Goal: Task Accomplishment & Management: Complete application form

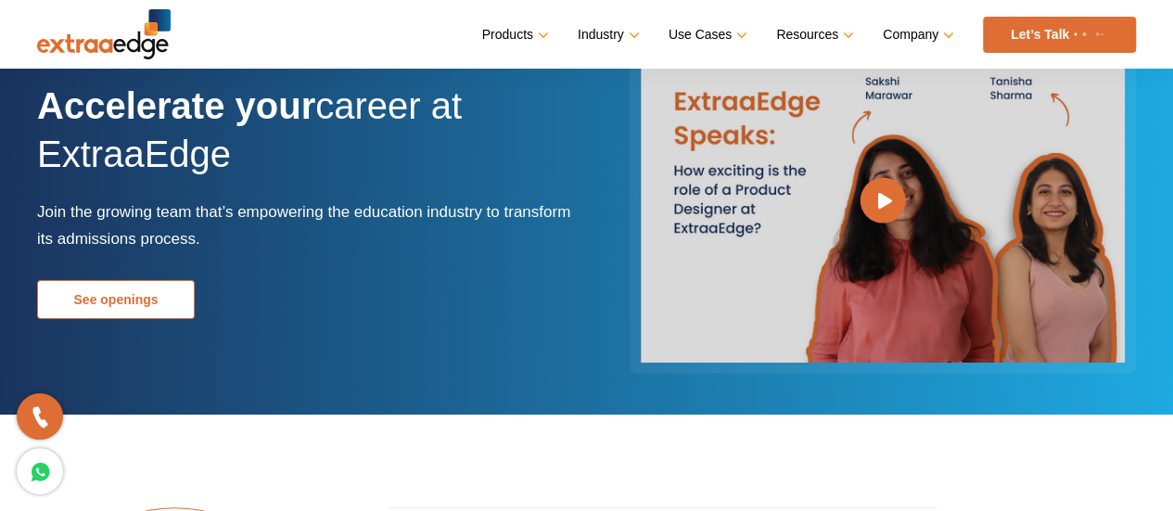
scroll to position [99, 0]
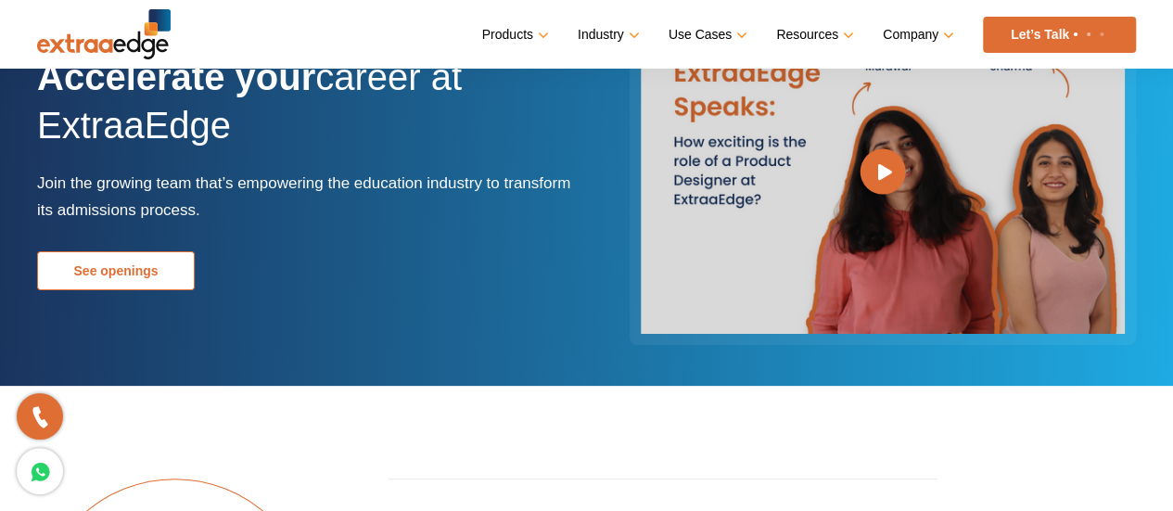
click at [156, 264] on div "Accelerate your career at ExtraaEdge Join the growing team that’s empowering th…" at bounding box center [305, 171] width 536 height 237
click at [134, 264] on link "See openings" at bounding box center [116, 270] width 158 height 39
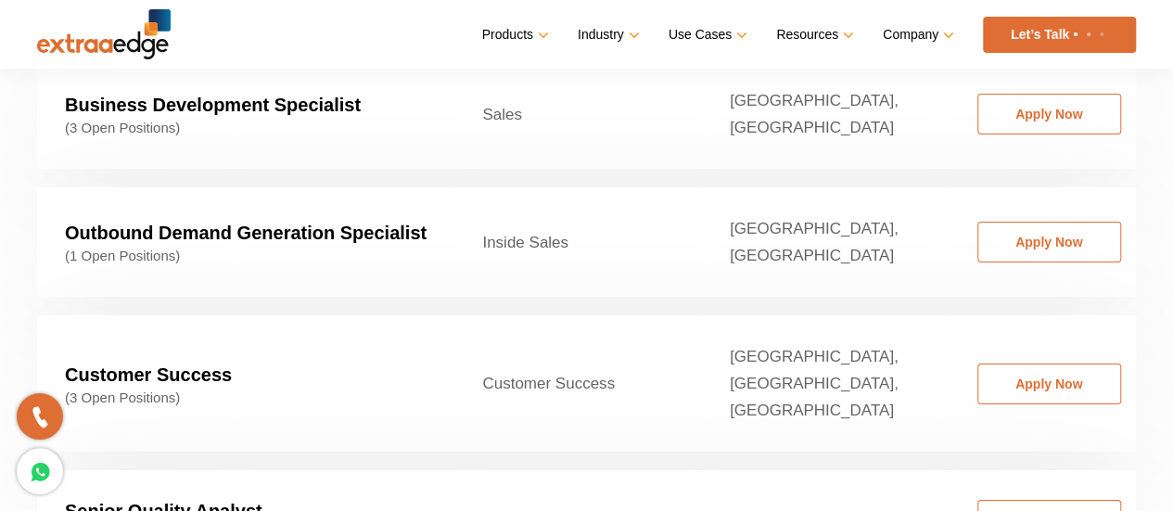
scroll to position [3005, 0]
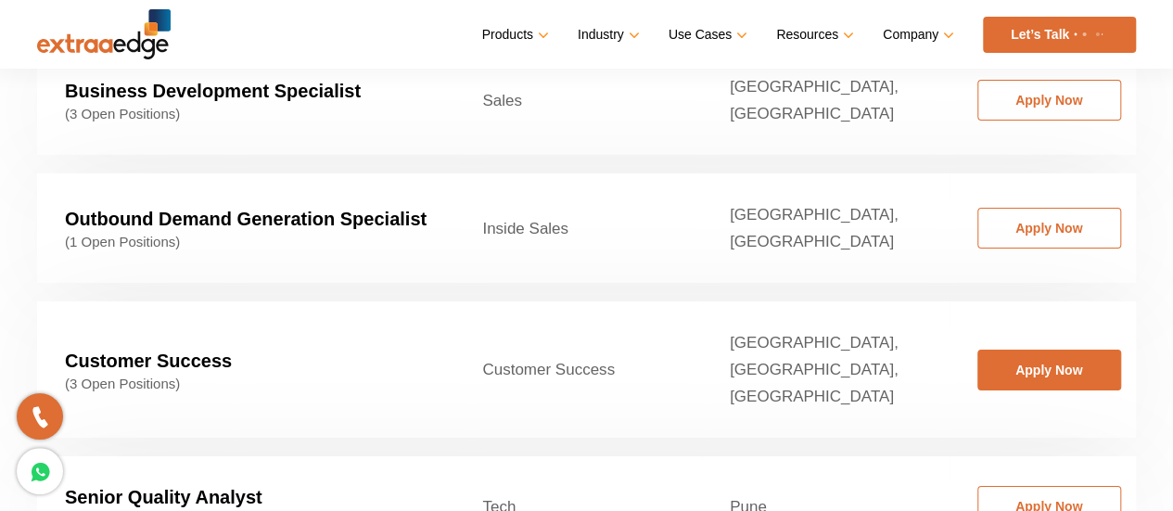
click at [990, 350] on link "Apply Now" at bounding box center [1050, 370] width 144 height 41
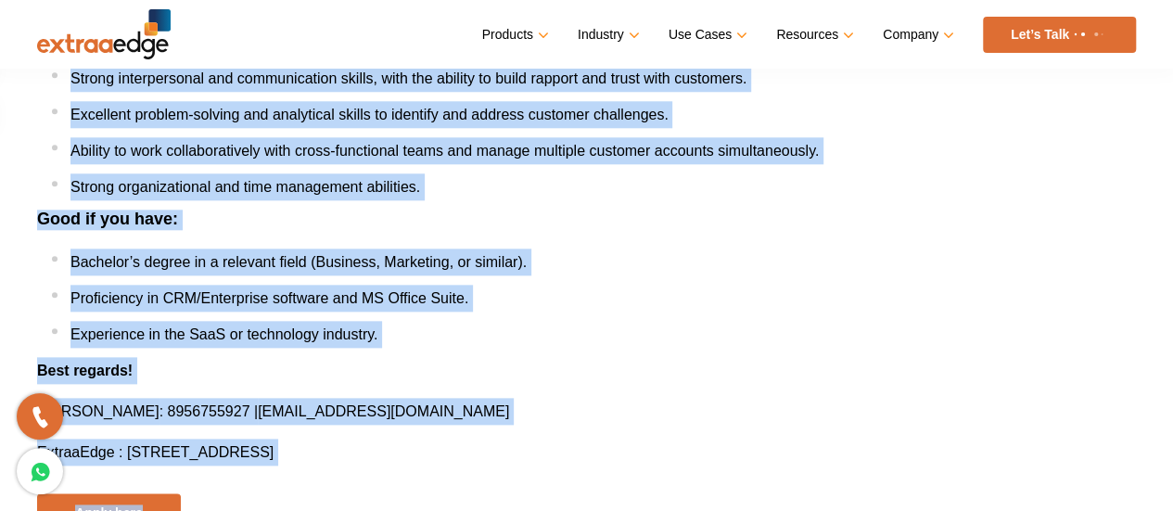
scroll to position [928, 0]
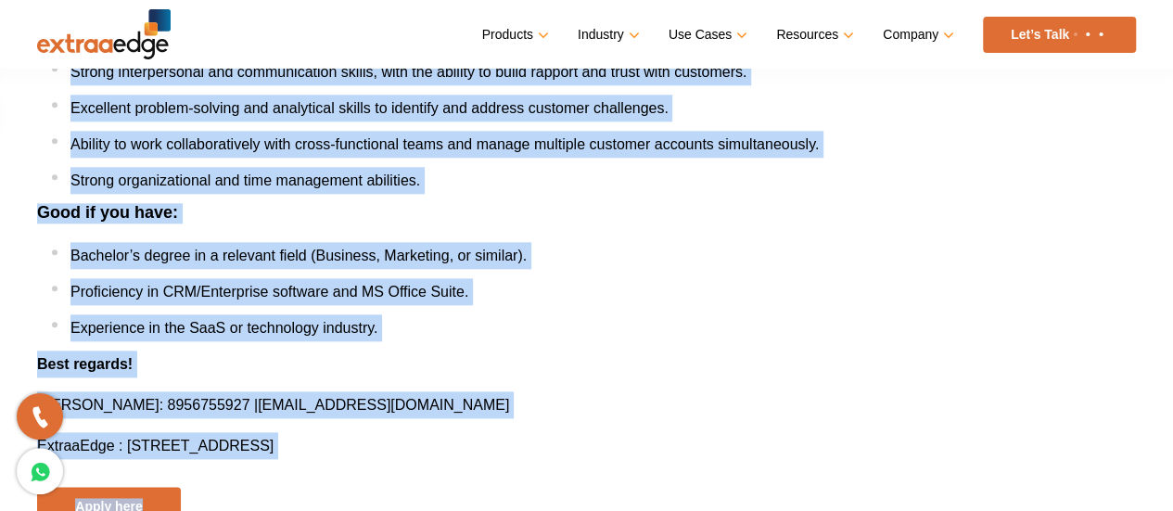
drag, startPoint x: 40, startPoint y: 172, endPoint x: 817, endPoint y: 431, distance: 819.5
copy div "About Us : We are a venture-backed, product SaaS startup that has completed its…"
click at [637, 255] on li "Bachelor’s degree in a relevant field (Business, Marketing, or similar)." at bounding box center [594, 255] width 1084 height 27
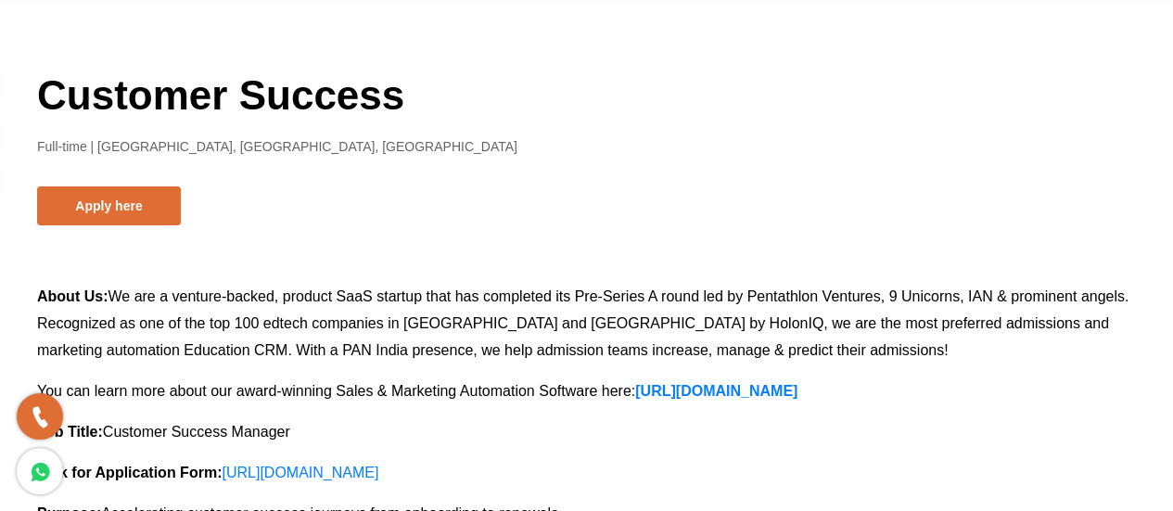
scroll to position [0, 0]
